Goal: Information Seeking & Learning: Find specific fact

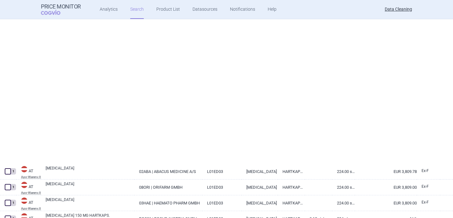
select select "brandName"
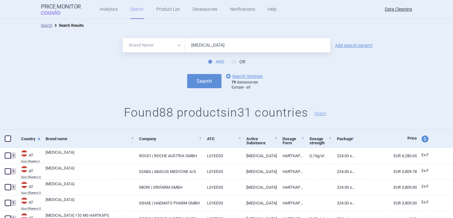
click at [200, 41] on input "Alecensa" at bounding box center [257, 45] width 145 height 14
paste input "Vihum"
type input "Vihuma"
click at [200, 85] on button "Search" at bounding box center [204, 81] width 34 height 14
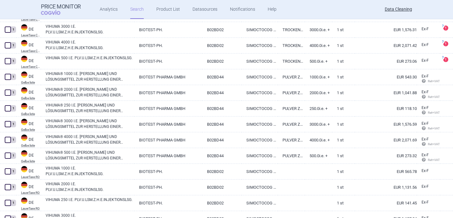
scroll to position [91, 0]
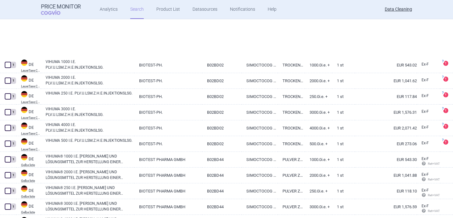
select select "brandName"
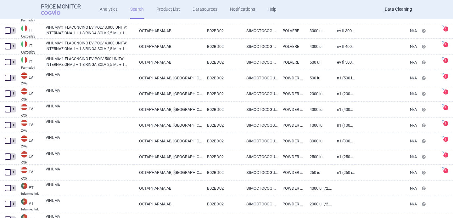
scroll to position [894, 0]
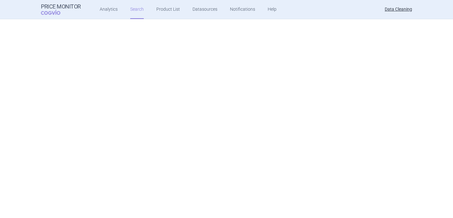
select select "brandName"
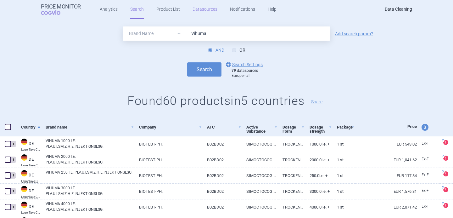
scroll to position [3, 0]
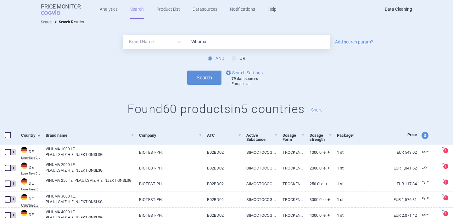
click at [197, 44] on input "Vihuma" at bounding box center [257, 42] width 145 height 14
paste input "Lifmior"
click at [200, 75] on button "Search" at bounding box center [204, 77] width 34 height 14
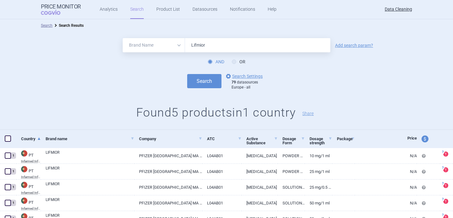
click at [194, 45] on input "Lifmior" at bounding box center [257, 45] width 145 height 14
paste input "Movymia"
type input "Movymia"
click at [203, 79] on button "Search" at bounding box center [204, 81] width 34 height 14
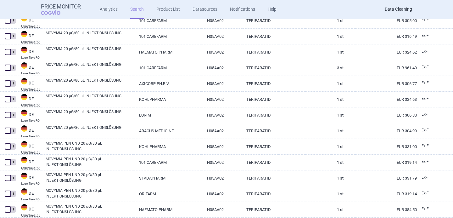
scroll to position [1523, 0]
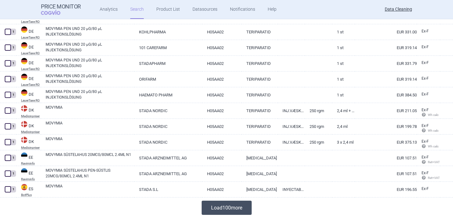
click at [215, 208] on button "Load 100 more" at bounding box center [227, 207] width 50 height 14
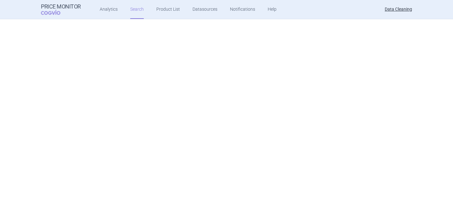
select select "brandName"
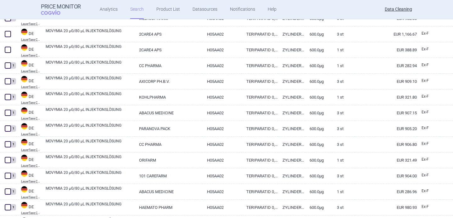
scroll to position [469, 0]
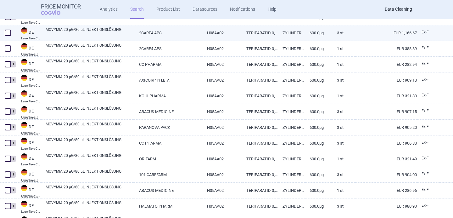
click at [7, 34] on span at bounding box center [8, 33] width 6 height 6
checkbox input "true"
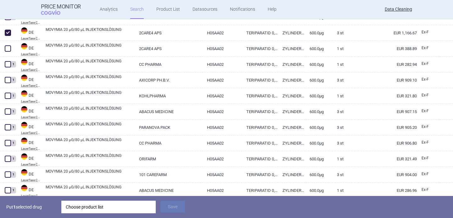
click at [105, 207] on div "Choose product list" at bounding box center [109, 206] width 86 height 13
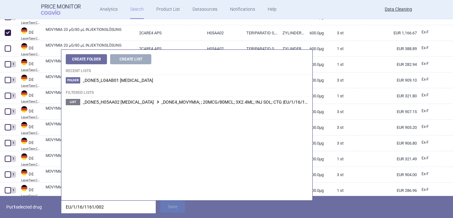
type input "EU/1/16/1161/002"
click at [175, 105] on li "List _DONE5_H05AA02 TERIPARATIDE _DONE4_MOVYMIA; ; 20MCG/80MCL; 3X2.4ML; INJ SO…" at bounding box center [186, 101] width 251 height 11
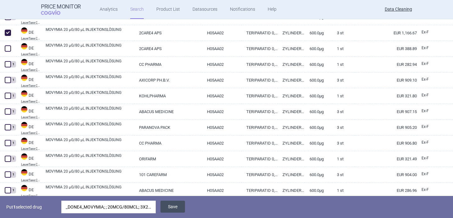
click at [173, 203] on button "Save" at bounding box center [172, 206] width 25 height 12
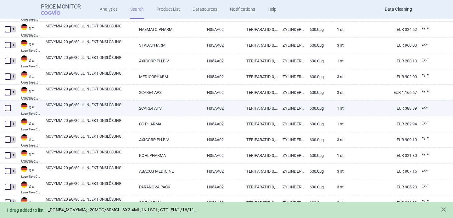
scroll to position [439, 0]
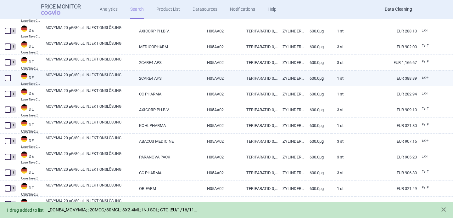
click at [86, 78] on link "MOVYMIA 20 µG/80 µL INJEKTIONSLÖSUNG" at bounding box center [90, 77] width 89 height 11
select select "EUR"
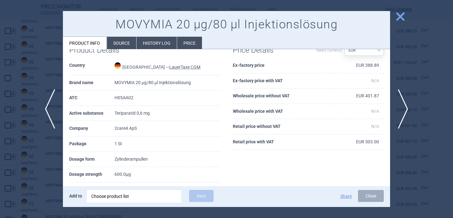
scroll to position [17, 0]
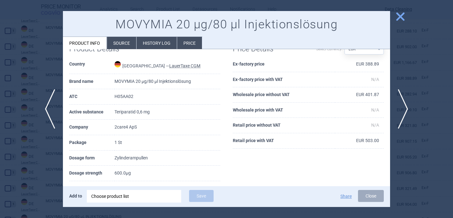
click at [120, 47] on li "Source" at bounding box center [121, 43] width 29 height 12
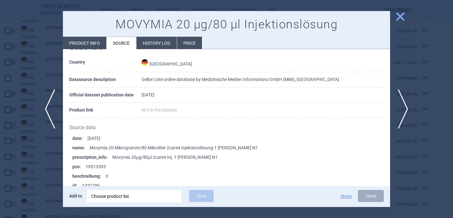
scroll to position [476, 0]
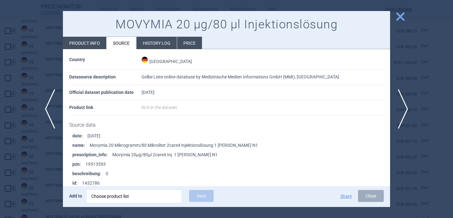
click at [126, 195] on div "Choose product list" at bounding box center [134, 196] width 86 height 13
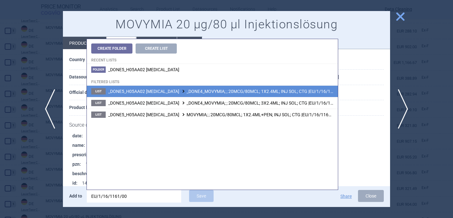
type input "EU/1/16/1161/00"
click at [216, 94] on li "List _DONE5_H05AA02 TERIPARATIDE _DONE4_MOVYMIA; ; 20MCG/80MCL; 1X2.4ML; INJ SO…" at bounding box center [212, 91] width 251 height 11
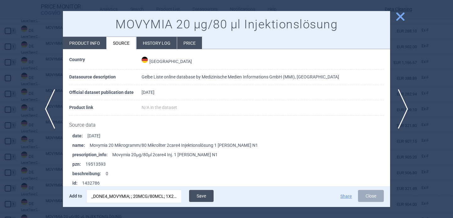
click at [204, 195] on button "Save" at bounding box center [201, 196] width 25 height 12
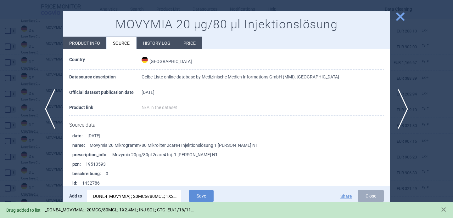
click at [41, 170] on div at bounding box center [226, 109] width 453 height 218
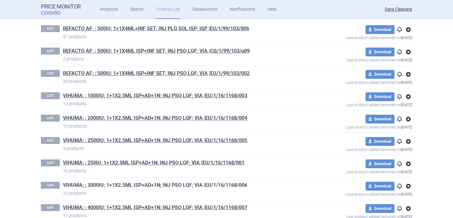
scroll to position [8833, 0]
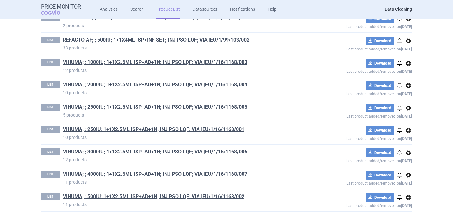
drag, startPoint x: 97, startPoint y: 152, endPoint x: 301, endPoint y: 105, distance: 209.4
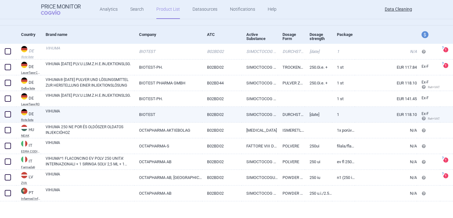
scroll to position [58, 0]
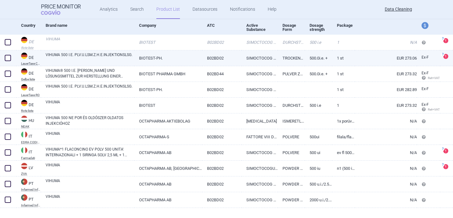
scroll to position [74, 0]
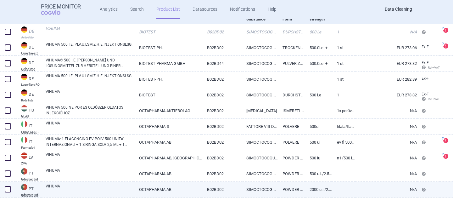
click at [108, 188] on link "VIHUMA" at bounding box center [90, 188] width 89 height 11
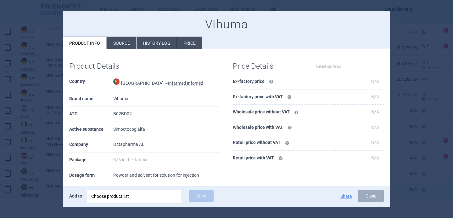
select select "EUR"
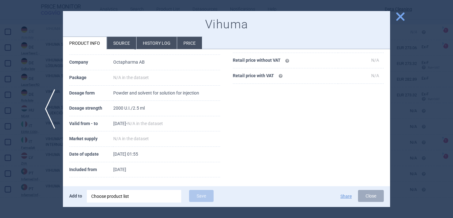
scroll to position [86, 0]
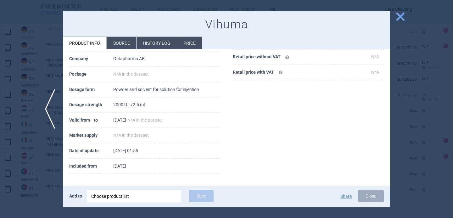
click at [116, 196] on div "Choose product list" at bounding box center [134, 196] width 86 height 13
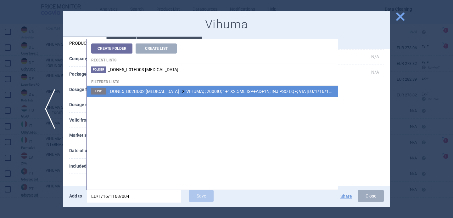
type input "EU/1/16/1168/004"
click at [229, 89] on span "_DONE5_B02BD02 [MEDICAL_DATA] VIHUMA; ; 2000IU; 1+1X2.5ML ISP+AD+1N; INJ PSO LQ…" at bounding box center [226, 91] width 237 height 5
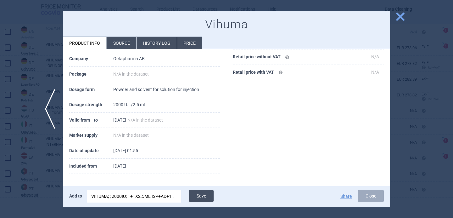
click at [201, 195] on button "Save" at bounding box center [201, 196] width 25 height 12
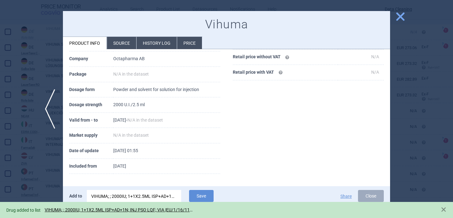
click at [40, 186] on div at bounding box center [226, 109] width 453 height 218
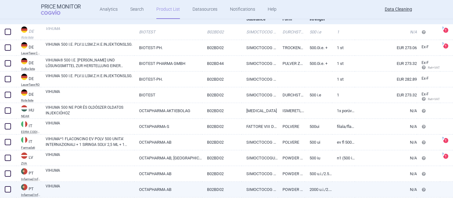
click at [8, 189] on span at bounding box center [8, 189] width 6 height 6
checkbox input "true"
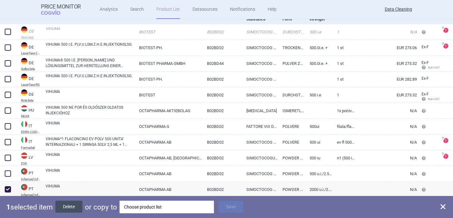
click at [75, 206] on button "Delete" at bounding box center [68, 206] width 27 height 12
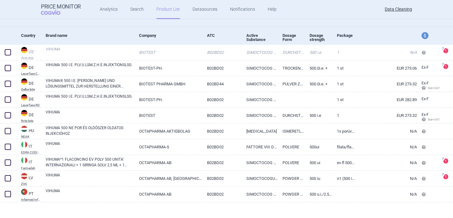
scroll to position [54, 0]
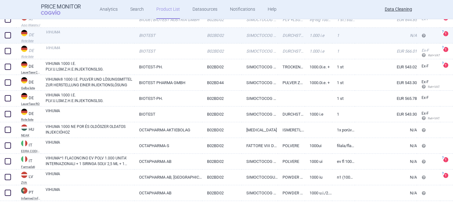
scroll to position [90, 0]
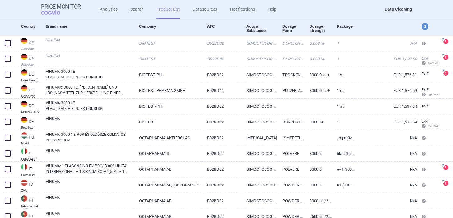
scroll to position [90, 0]
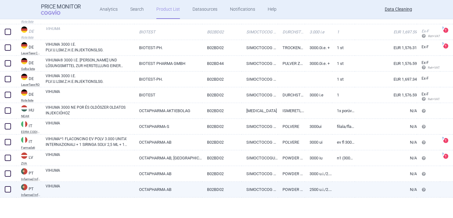
click at [89, 190] on link "VIHUMA" at bounding box center [90, 188] width 89 height 11
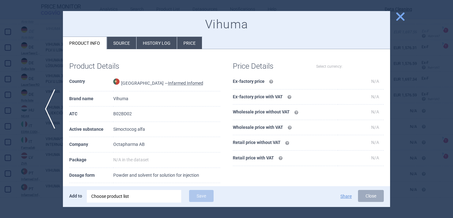
select select "EUR"
click at [149, 198] on div "Choose product list" at bounding box center [134, 196] width 86 height 13
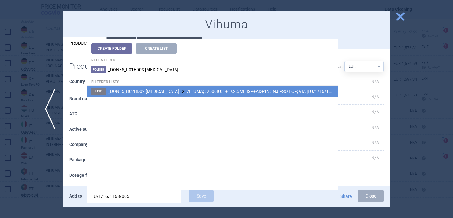
type input "EU/1/16/1168/005"
click at [213, 93] on span "_DONE5_B02BD02 [MEDICAL_DATA] VIHUMA; ; 2500IU; 1+1X2.5ML ISP+AD+1N; INJ PSO LQ…" at bounding box center [226, 91] width 237 height 5
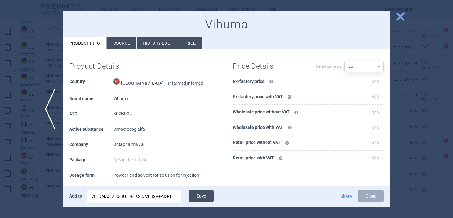
click at [202, 194] on button "Save" at bounding box center [201, 196] width 25 height 12
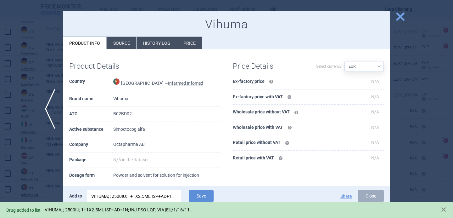
click at [52, 175] on div at bounding box center [226, 109] width 453 height 218
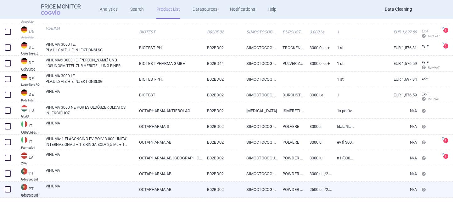
click at [7, 193] on span at bounding box center [7, 188] width 9 height 9
checkbox input "true"
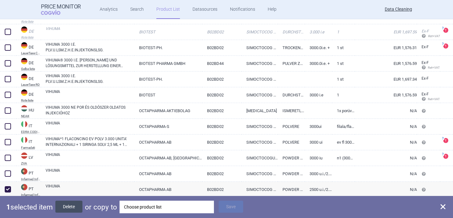
click at [68, 205] on button "Delete" at bounding box center [68, 206] width 27 height 12
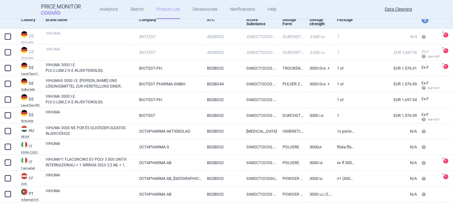
scroll to position [69, 0]
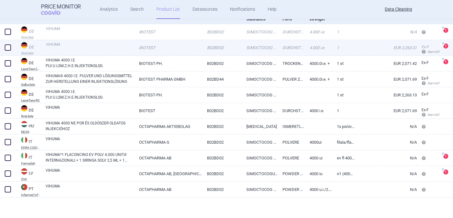
scroll to position [74, 0]
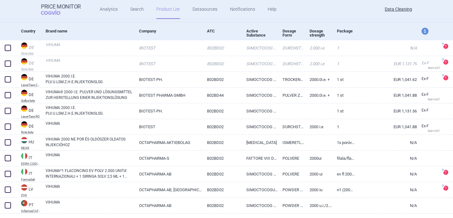
scroll to position [74, 0]
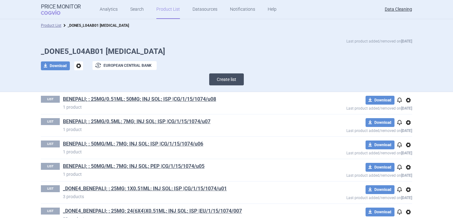
click at [228, 80] on button "Create list" at bounding box center [226, 79] width 35 height 12
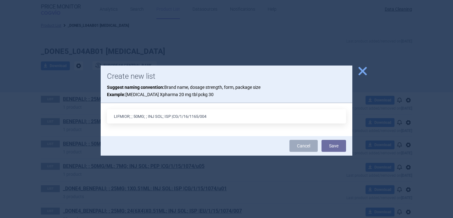
click at [168, 116] on input "LIFMIOR; ; 50MG; ; INJ SOL; ISP |CG/1/16/1165/004" at bounding box center [226, 116] width 239 height 14
type input "LIFMIOR; ; 50MG; ; INJ SOL; PEP |CG/1/16/1165/004"
click at [330, 141] on button "Save" at bounding box center [333, 146] width 25 height 12
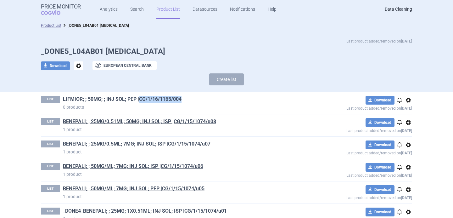
drag, startPoint x: 191, startPoint y: 96, endPoint x: 141, endPoint y: 97, distance: 50.0
click at [141, 97] on h1 "LIFMIOR; ; 50MG; ; INJ SOL; PEP |CG/1/16/1165/004" at bounding box center [182, 100] width 238 height 8
copy link "CG/1/16/1165/004"
click at [231, 91] on div "Last product added/removed on 1 Oct _DONE5_L04AB01 ETANERCEPT download Download…" at bounding box center [226, 62] width 453 height 60
click at [206, 97] on h1 "LIFMIOR; ; 50MG; ; INJ SOL; PEP |CG/1/16/1165/004" at bounding box center [182, 100] width 238 height 8
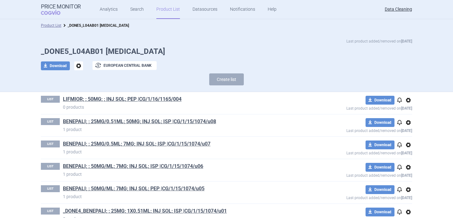
click at [202, 102] on h1 "LIFMIOR; ; 50MG; ; INJ SOL; PEP |CG/1/16/1165/004" at bounding box center [182, 100] width 238 height 8
drag, startPoint x: 198, startPoint y: 101, endPoint x: 140, endPoint y: 99, distance: 58.8
click at [140, 99] on h1 "LIFMIOR; ; 50MG; ; INJ SOL; PEP |CG/1/16/1165/004" at bounding box center [182, 100] width 238 height 8
copy link "CG/1/16/1165/004"
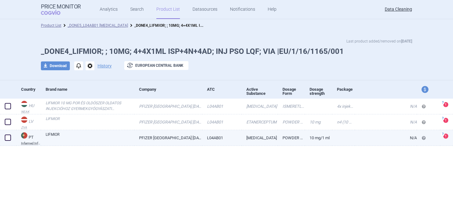
click at [106, 139] on link "LIFMIOR" at bounding box center [90, 136] width 89 height 11
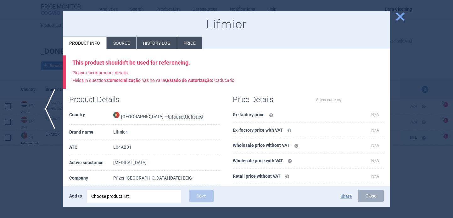
select select "EUR"
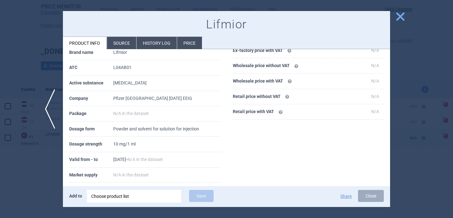
scroll to position [80, 0]
click at [35, 180] on div at bounding box center [226, 109] width 453 height 218
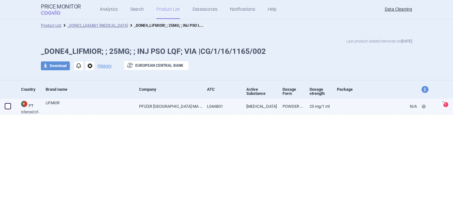
click at [115, 109] on link "LIFMIOR" at bounding box center [90, 105] width 89 height 11
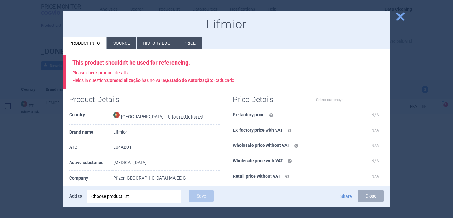
select select "EUR"
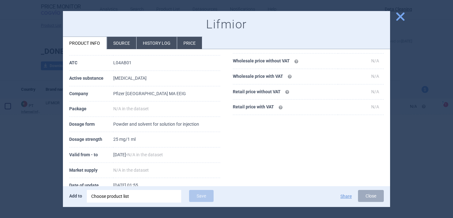
scroll to position [86, 0]
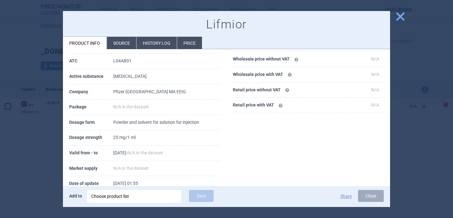
click at [43, 154] on div at bounding box center [226, 109] width 453 height 218
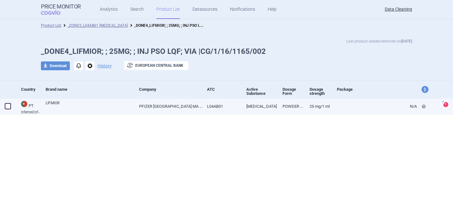
click at [119, 109] on link "LIFMIOR" at bounding box center [90, 105] width 89 height 11
select select "EUR"
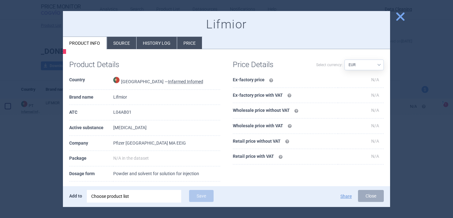
scroll to position [51, 0]
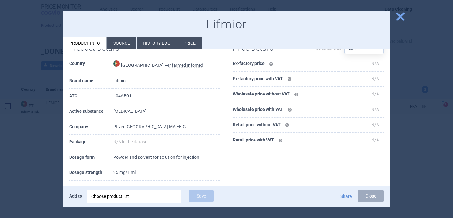
click at [35, 150] on div at bounding box center [226, 109] width 453 height 218
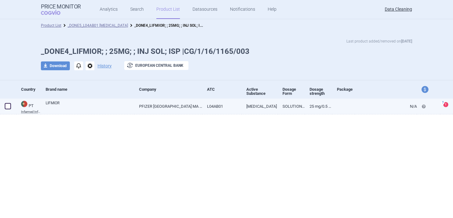
click at [187, 102] on link "PFIZER [GEOGRAPHIC_DATA] MA EEIG" at bounding box center [168, 105] width 68 height 15
select select "EUR"
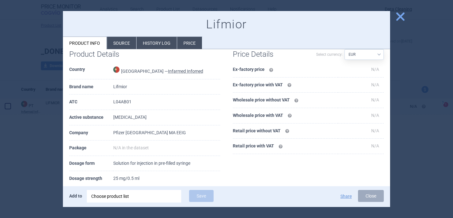
scroll to position [46, 0]
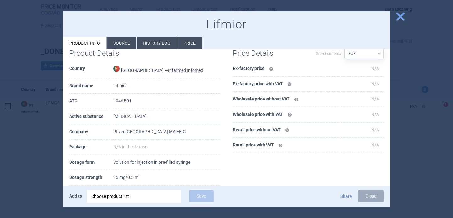
click at [42, 170] on div at bounding box center [226, 109] width 453 height 218
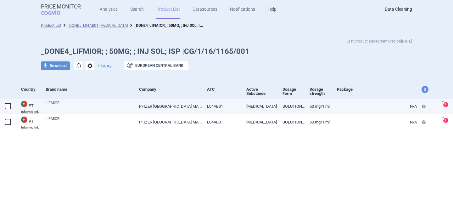
click at [155, 107] on link "PFIZER [GEOGRAPHIC_DATA] MA EEIG" at bounding box center [168, 105] width 68 height 15
select select "EUR"
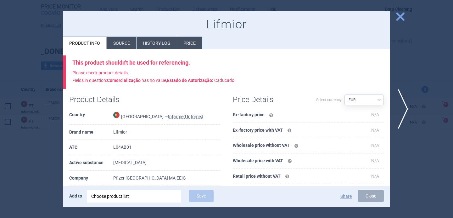
scroll to position [62, 0]
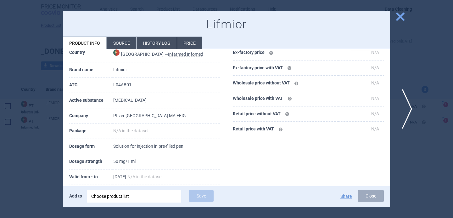
click at [408, 106] on span "next" at bounding box center [405, 109] width 14 height 40
click at [36, 161] on div at bounding box center [226, 109] width 453 height 218
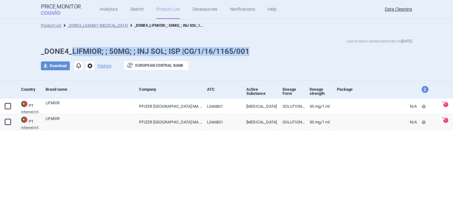
drag, startPoint x: 245, startPoint y: 52, endPoint x: 71, endPoint y: 50, distance: 174.5
click at [71, 50] on h1 "_DONE4_LIFMIOR; ; 50MG; ; INJ SOL; ISP |CG/1/16/1165/001" at bounding box center [226, 51] width 371 height 9
copy h1 "LIFMIOR; ; 50MG; ; INJ SOL; ISP |CG/1/16/1165/001"
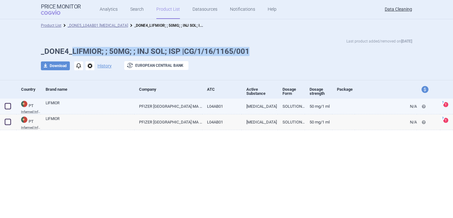
click at [184, 111] on link "PFIZER EUROPE MA EEIG" at bounding box center [168, 105] width 68 height 15
select select "EUR"
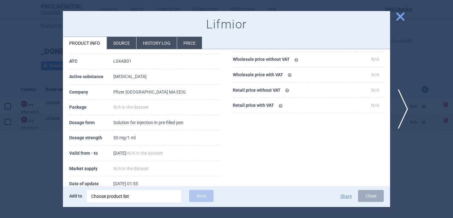
scroll to position [86, 0]
click at [156, 201] on div "Choose product list" at bounding box center [134, 196] width 86 height 13
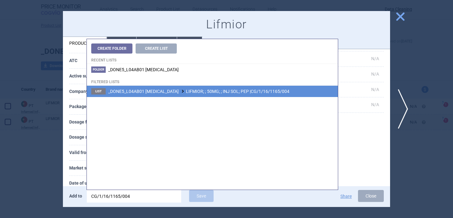
type input "CG/1/16/1165/004"
click at [231, 94] on span "_DONE5_L04AB01 ETANERCEPT LIFMIOR; ; 50MG; ; INJ SOL; PEP |CG/1/16/1165/004" at bounding box center [198, 91] width 181 height 5
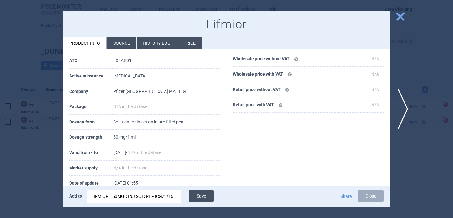
click at [207, 191] on button "Save" at bounding box center [201, 196] width 25 height 12
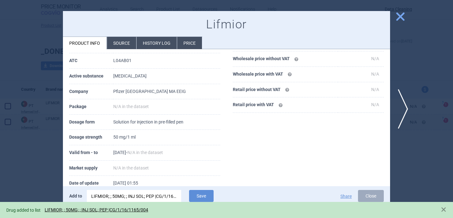
click at [42, 175] on div at bounding box center [226, 109] width 453 height 218
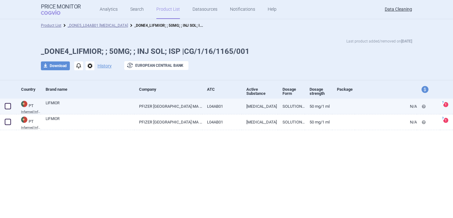
click at [9, 106] on span at bounding box center [8, 106] width 6 height 6
checkbox input "true"
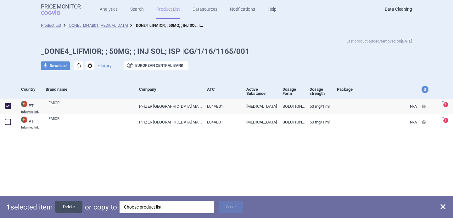
click at [76, 208] on button "Delete" at bounding box center [68, 206] width 27 height 12
